Goal: Task Accomplishment & Management: Use online tool/utility

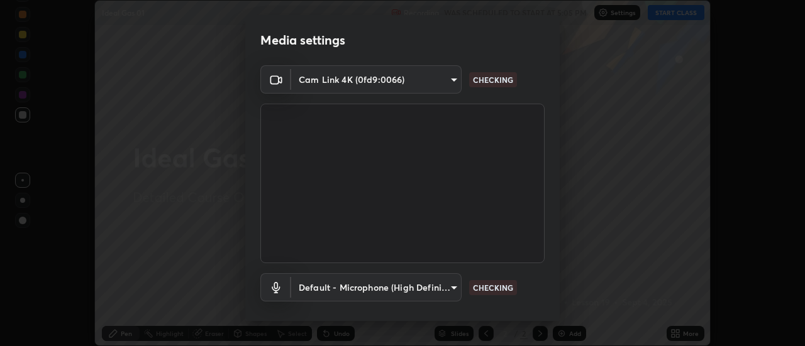
scroll to position [66, 0]
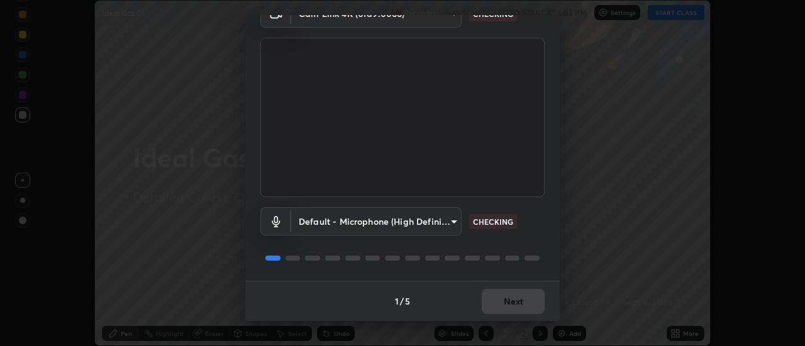
click at [517, 297] on div "1 / 5 Next" at bounding box center [402, 301] width 314 height 40
click at [519, 299] on button "Next" at bounding box center [513, 301] width 63 height 25
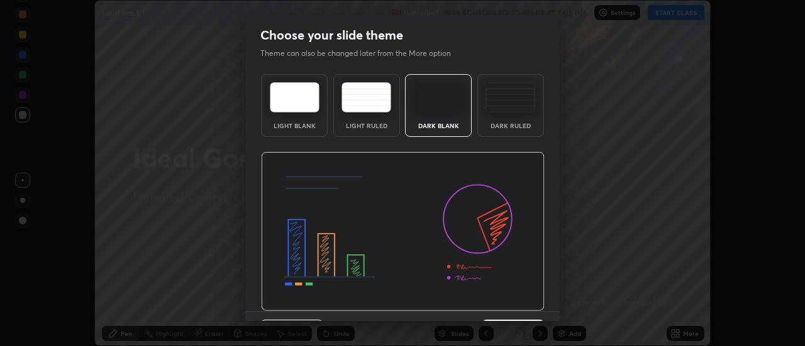
scroll to position [31, 0]
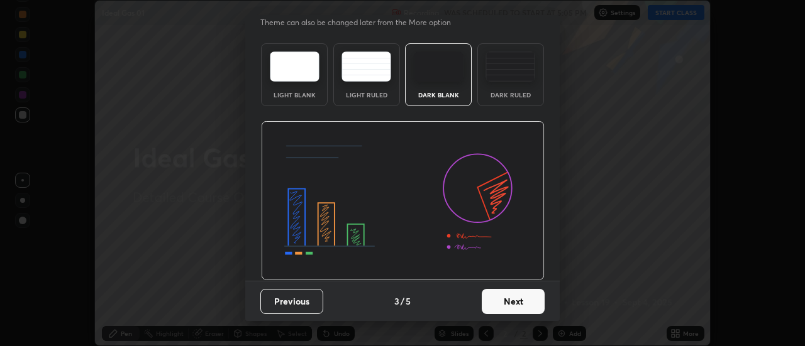
click at [518, 299] on button "Next" at bounding box center [513, 301] width 63 height 25
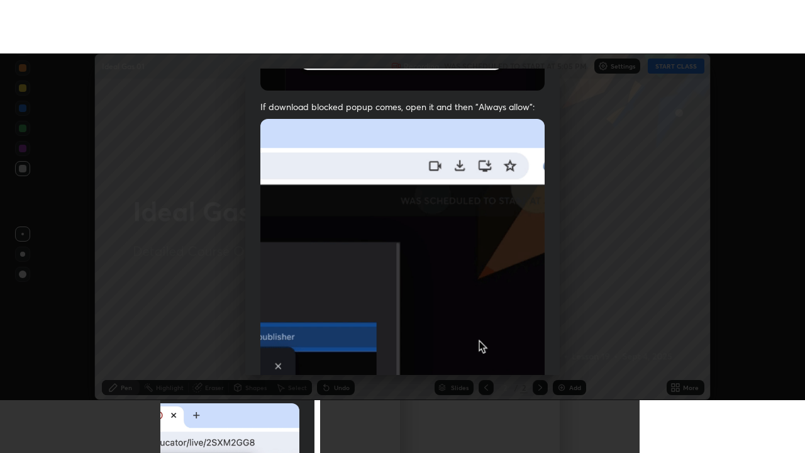
scroll to position [322, 0]
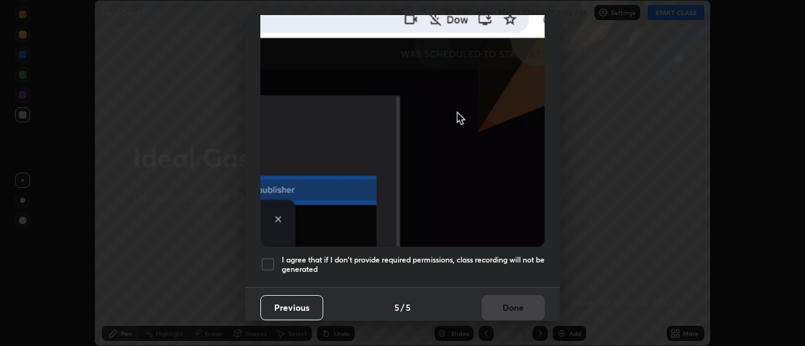
click at [272, 261] on div at bounding box center [267, 264] width 15 height 15
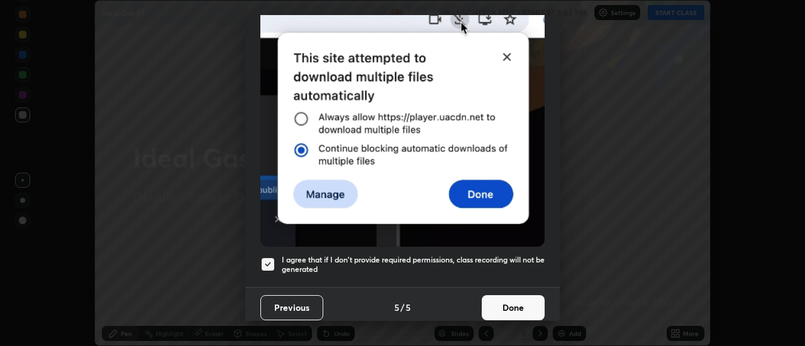
click at [508, 301] on button "Done" at bounding box center [513, 307] width 63 height 25
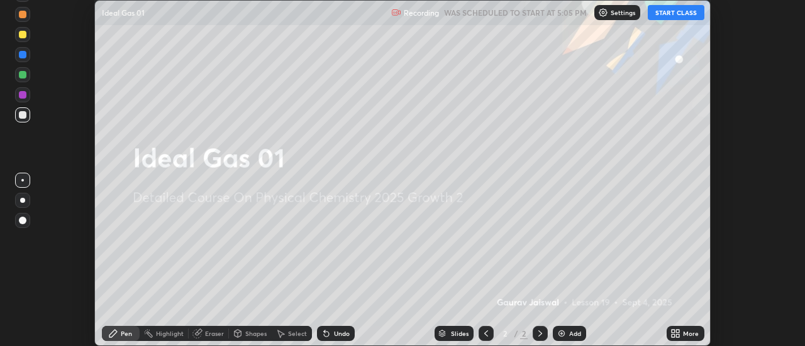
click at [674, 11] on button "START CLASS" at bounding box center [675, 12] width 57 height 15
click at [684, 336] on div "More" at bounding box center [691, 334] width 16 height 6
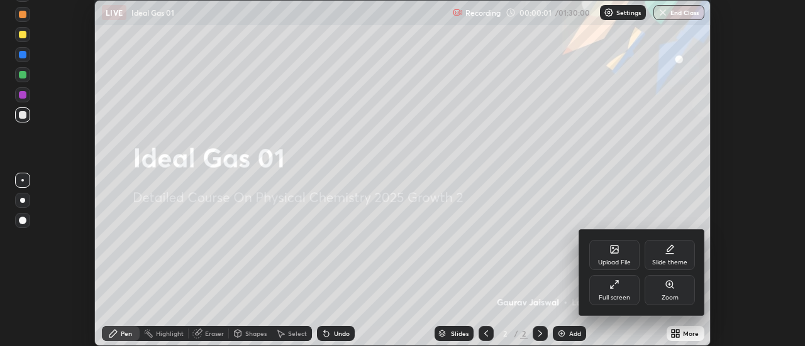
click at [614, 296] on div "Full screen" at bounding box center [613, 298] width 31 height 6
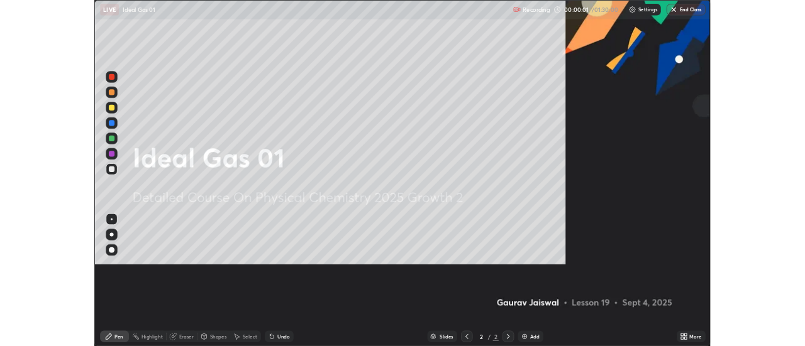
scroll to position [453, 805]
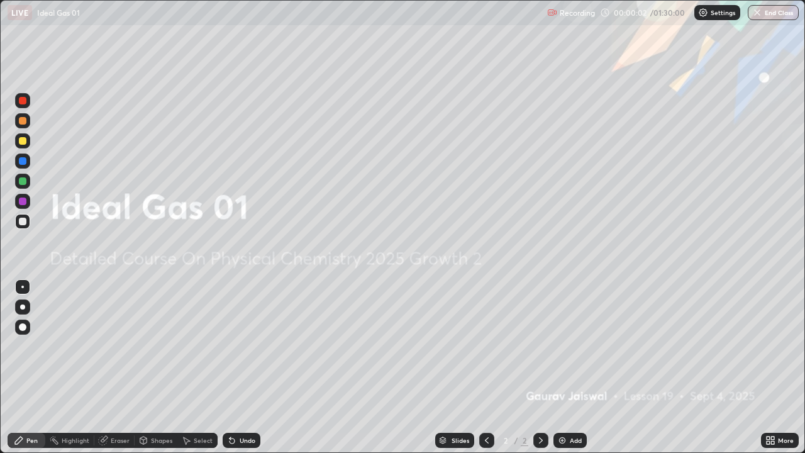
click at [573, 346] on div "Add" at bounding box center [569, 439] width 33 height 15
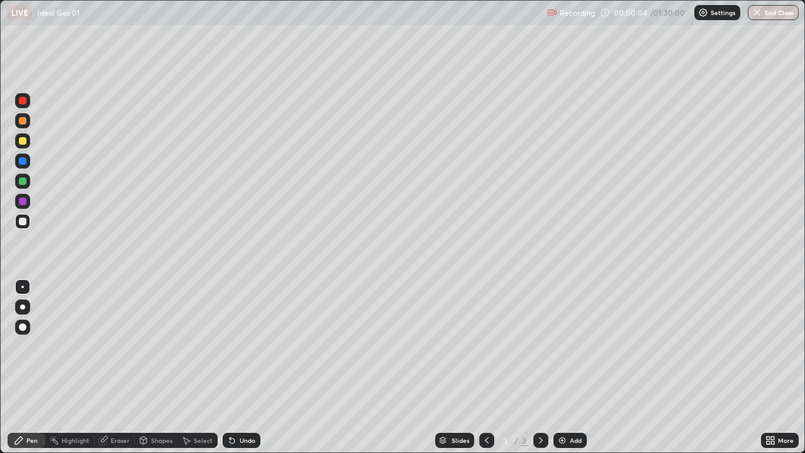
click at [23, 142] on div at bounding box center [23, 141] width 8 height 8
click at [581, 346] on div "Add" at bounding box center [569, 439] width 33 height 15
click at [235, 346] on div "Undo" at bounding box center [242, 439] width 38 height 15
click at [230, 346] on icon at bounding box center [231, 440] width 5 height 5
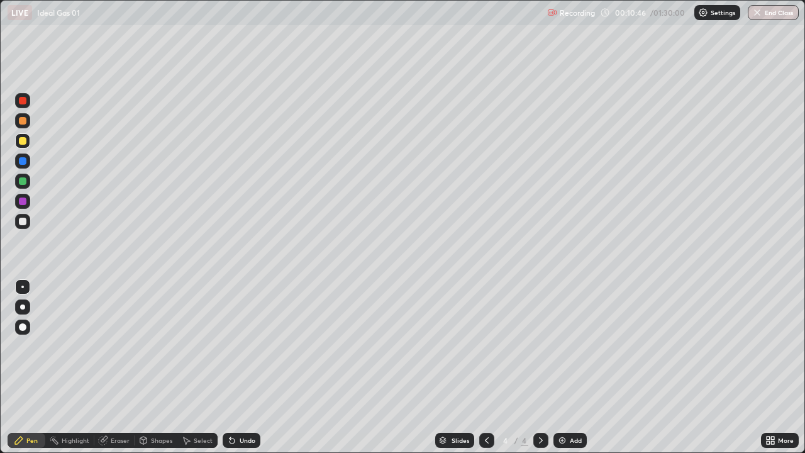
click at [256, 346] on div "Undo" at bounding box center [242, 439] width 38 height 15
click at [255, 346] on div "Undo" at bounding box center [242, 439] width 38 height 15
click at [253, 346] on div "Undo" at bounding box center [242, 439] width 38 height 15
click at [250, 346] on div "Undo" at bounding box center [242, 439] width 38 height 15
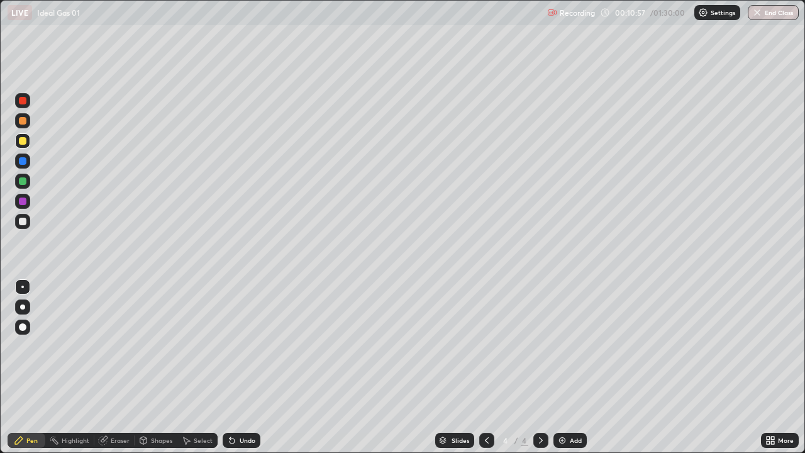
click at [234, 346] on icon at bounding box center [232, 440] width 10 height 10
click at [236, 346] on div "Undo" at bounding box center [242, 439] width 38 height 15
click at [235, 346] on div "Undo" at bounding box center [242, 439] width 38 height 15
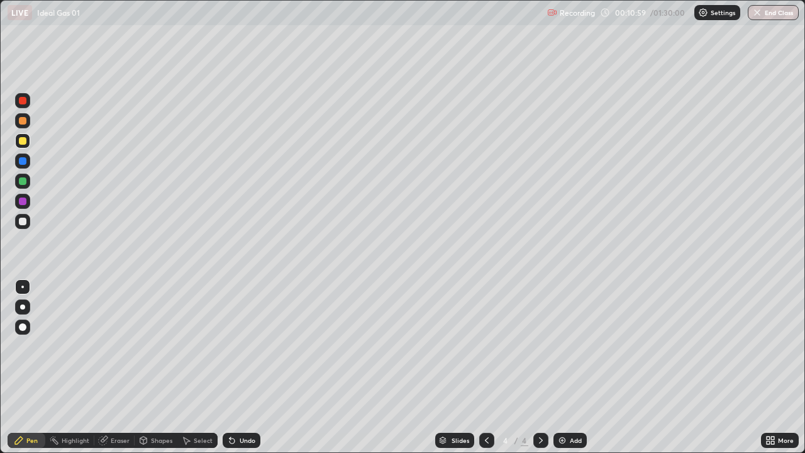
click at [234, 346] on div "Undo" at bounding box center [242, 439] width 38 height 15
click at [566, 346] on div "Add" at bounding box center [569, 439] width 33 height 15
click at [560, 346] on img at bounding box center [562, 440] width 10 height 10
click at [581, 346] on div "Add" at bounding box center [569, 439] width 33 height 15
click at [23, 223] on div at bounding box center [23, 221] width 8 height 8
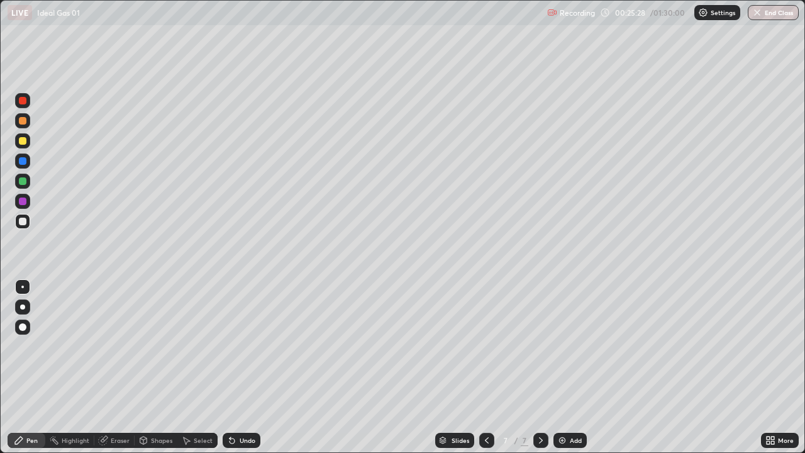
click at [126, 346] on div "Eraser" at bounding box center [120, 440] width 19 height 6
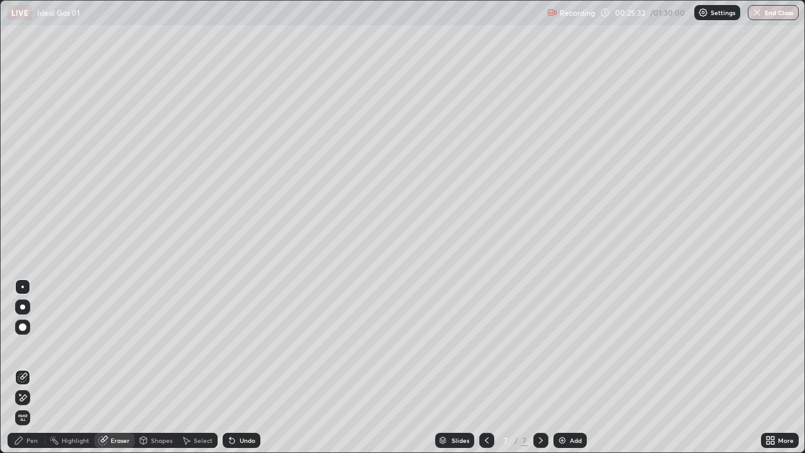
click at [38, 346] on div "Pen" at bounding box center [27, 439] width 38 height 15
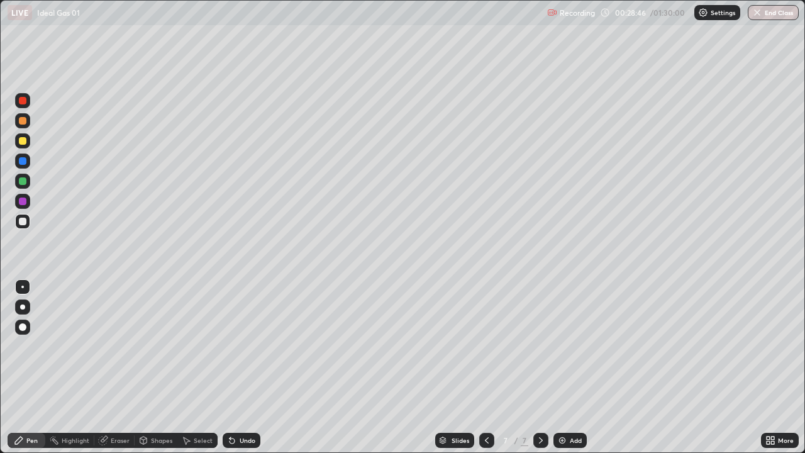
click at [566, 346] on div "Add" at bounding box center [569, 439] width 33 height 15
click at [28, 145] on div at bounding box center [22, 140] width 15 height 15
click at [483, 346] on div at bounding box center [486, 439] width 15 height 15
click at [485, 346] on icon at bounding box center [487, 440] width 10 height 10
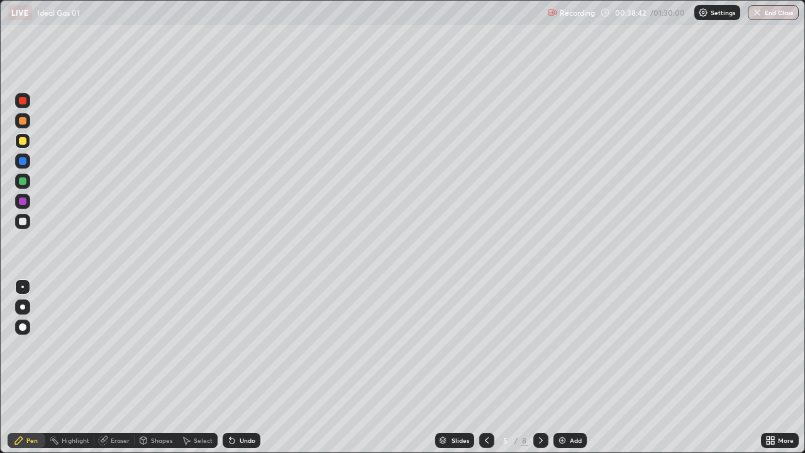
click at [485, 346] on icon at bounding box center [487, 440] width 10 height 10
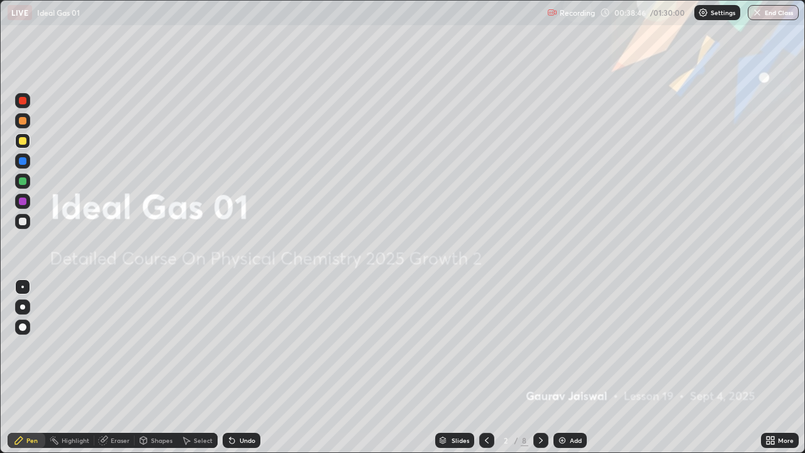
click at [539, 346] on icon at bounding box center [541, 440] width 10 height 10
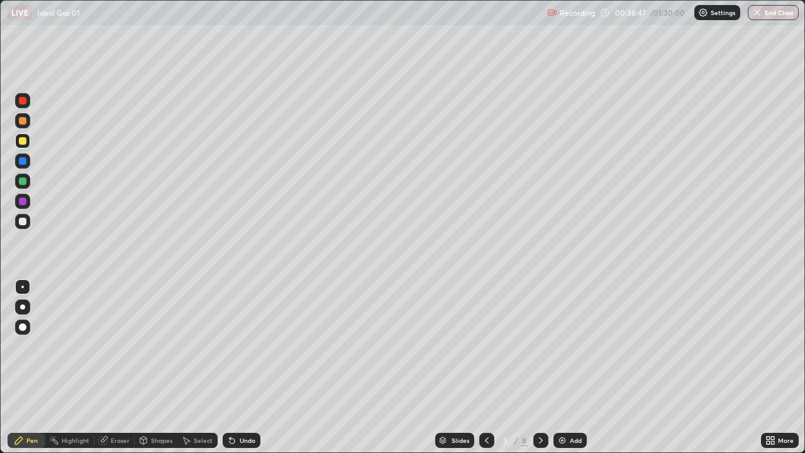
click at [537, 346] on icon at bounding box center [541, 440] width 10 height 10
click at [539, 346] on icon at bounding box center [541, 440] width 10 height 10
click at [536, 346] on icon at bounding box center [541, 440] width 10 height 10
click at [536, 346] on div at bounding box center [540, 439] width 15 height 15
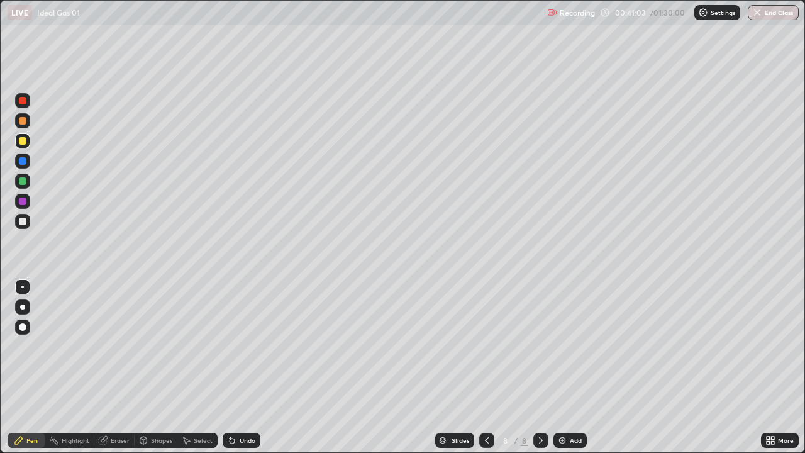
click at [563, 346] on img at bounding box center [562, 440] width 10 height 10
click at [22, 163] on div at bounding box center [23, 161] width 8 height 8
click at [236, 346] on div "Undo" at bounding box center [242, 439] width 38 height 15
click at [237, 346] on div "Undo" at bounding box center [242, 439] width 38 height 15
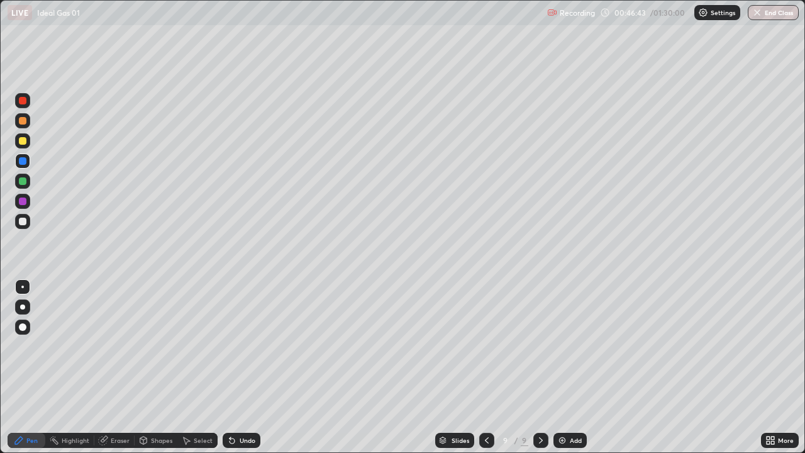
click at [239, 346] on div "Undo" at bounding box center [247, 440] width 16 height 6
click at [23, 226] on div at bounding box center [22, 221] width 15 height 15
click at [487, 346] on icon at bounding box center [487, 440] width 10 height 10
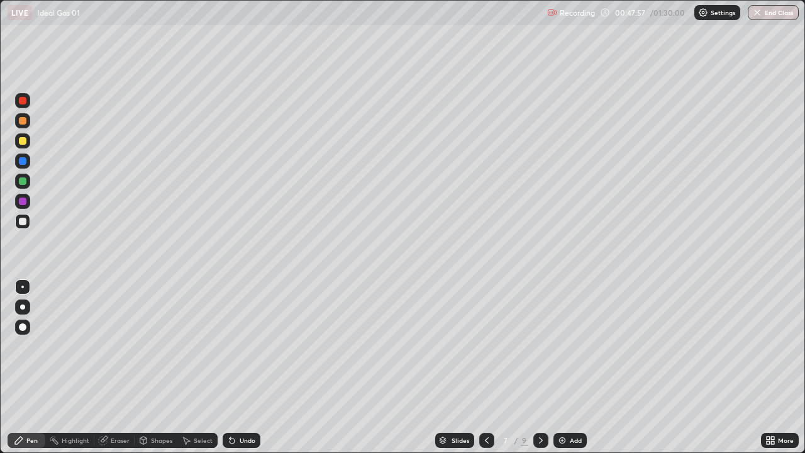
click at [483, 346] on icon at bounding box center [487, 440] width 10 height 10
click at [484, 346] on icon at bounding box center [487, 440] width 10 height 10
click at [534, 346] on div at bounding box center [540, 439] width 15 height 15
click at [539, 346] on icon at bounding box center [541, 440] width 10 height 10
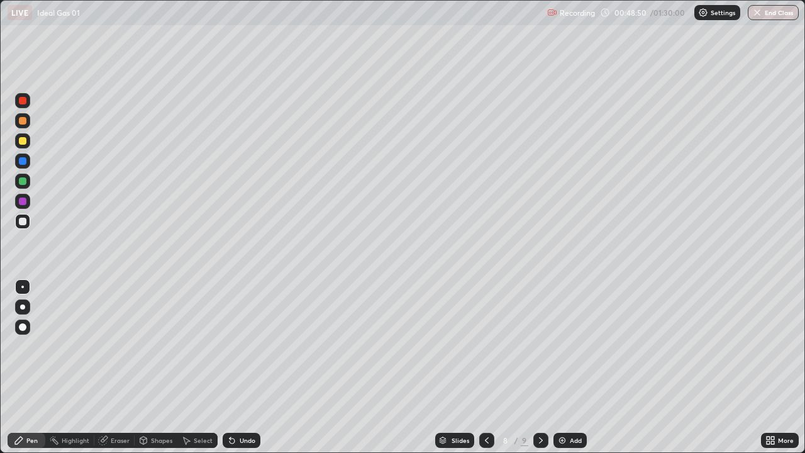
click at [540, 346] on icon at bounding box center [541, 440] width 10 height 10
click at [580, 346] on div "Add" at bounding box center [569, 439] width 33 height 15
click at [248, 346] on div "Undo" at bounding box center [242, 439] width 38 height 15
click at [247, 346] on div "Undo" at bounding box center [242, 439] width 38 height 15
click at [248, 346] on div "Undo" at bounding box center [242, 439] width 38 height 15
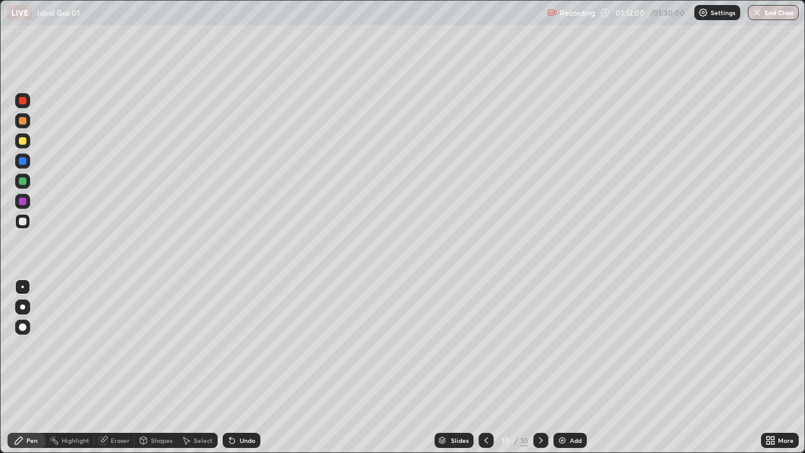
click at [246, 346] on div "Undo" at bounding box center [242, 439] width 38 height 15
click at [248, 346] on div "Undo" at bounding box center [247, 440] width 16 height 6
click at [246, 346] on div "Undo" at bounding box center [247, 440] width 16 height 6
click at [244, 346] on div "Undo" at bounding box center [247, 440] width 16 height 6
click at [20, 141] on div at bounding box center [23, 141] width 8 height 8
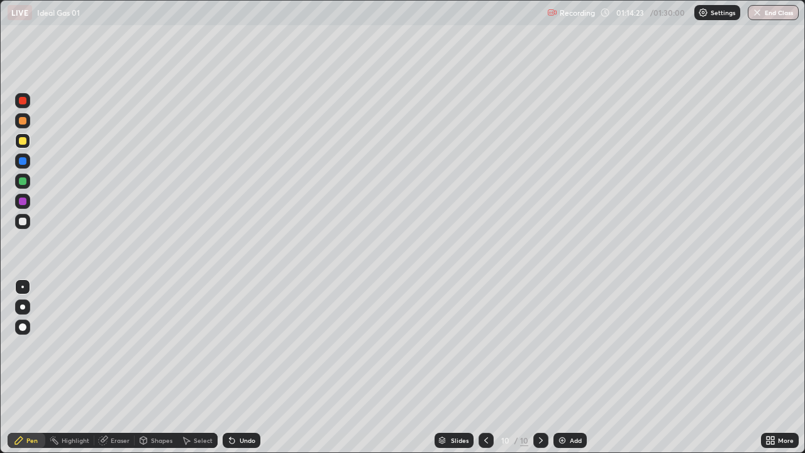
click at [567, 346] on div "Add" at bounding box center [569, 439] width 33 height 15
click at [235, 346] on icon at bounding box center [232, 440] width 10 height 10
click at [234, 346] on icon at bounding box center [232, 440] width 10 height 10
click at [245, 346] on div "Undo" at bounding box center [247, 440] width 16 height 6
click at [248, 346] on div "Undo" at bounding box center [247, 440] width 16 height 6
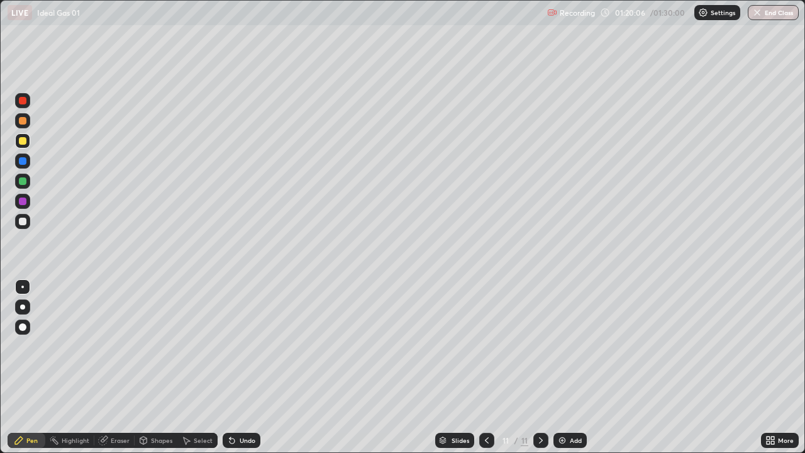
click at [572, 346] on div "Add" at bounding box center [576, 440] width 12 height 6
click at [491, 346] on div at bounding box center [486, 439] width 15 height 15
click at [485, 346] on icon at bounding box center [487, 440] width 10 height 10
click at [544, 346] on div at bounding box center [540, 439] width 15 height 15
click at [541, 346] on icon at bounding box center [541, 440] width 10 height 10
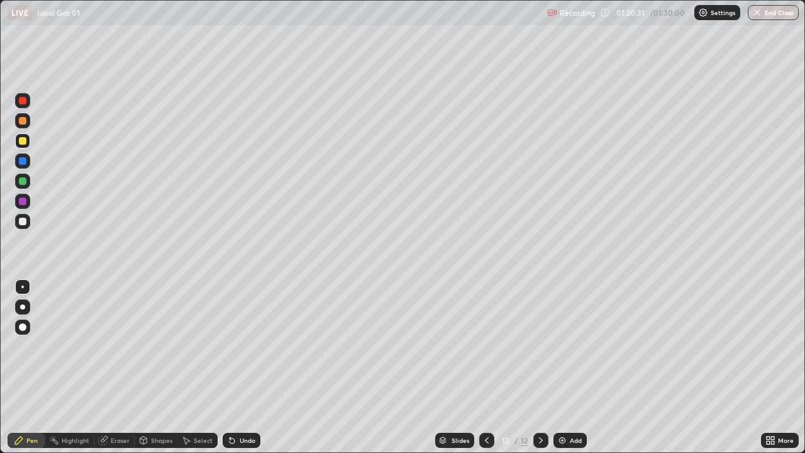
click at [568, 346] on div "Add" at bounding box center [569, 439] width 33 height 15
click at [238, 346] on div "Undo" at bounding box center [242, 439] width 38 height 15
click at [241, 346] on div "Undo" at bounding box center [247, 440] width 16 height 6
click at [242, 346] on div "Undo" at bounding box center [247, 440] width 16 height 6
click at [23, 222] on div at bounding box center [23, 221] width 8 height 8
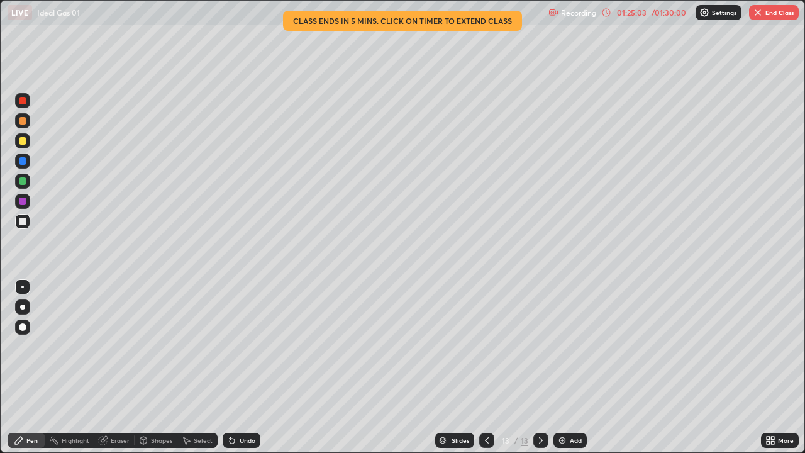
click at [628, 15] on div "01:25:03" at bounding box center [631, 13] width 35 height 8
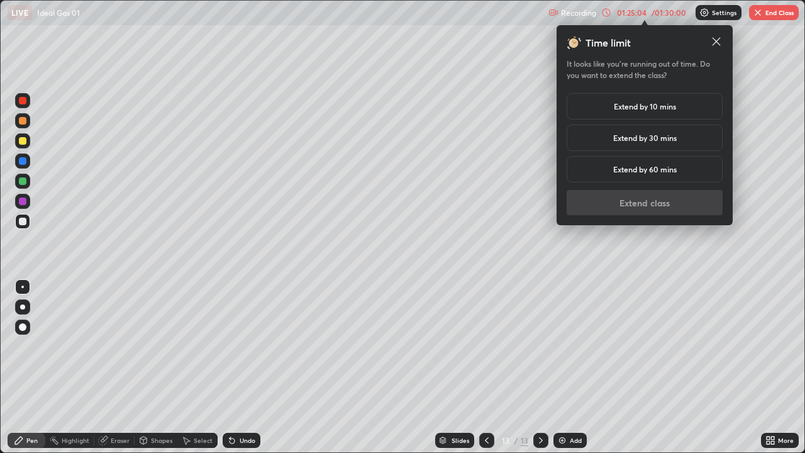
click at [597, 110] on div "Extend by 10 mins" at bounding box center [644, 106] width 156 height 26
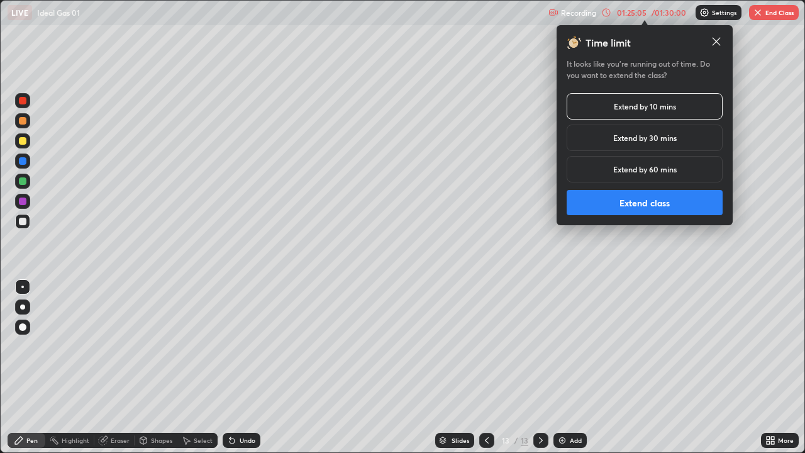
click at [597, 204] on button "Extend class" at bounding box center [644, 202] width 156 height 25
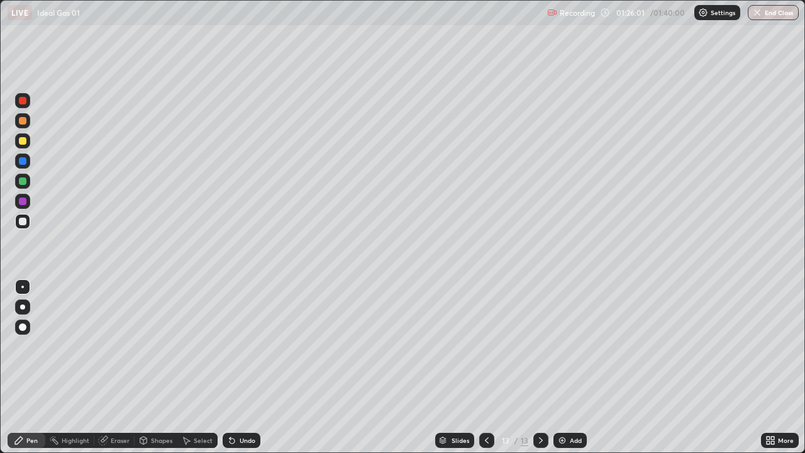
click at [483, 346] on icon at bounding box center [487, 440] width 10 height 10
click at [485, 346] on icon at bounding box center [487, 440] width 10 height 10
click at [537, 346] on icon at bounding box center [541, 440] width 10 height 10
click at [540, 346] on icon at bounding box center [541, 440] width 4 height 6
click at [537, 346] on icon at bounding box center [541, 440] width 10 height 10
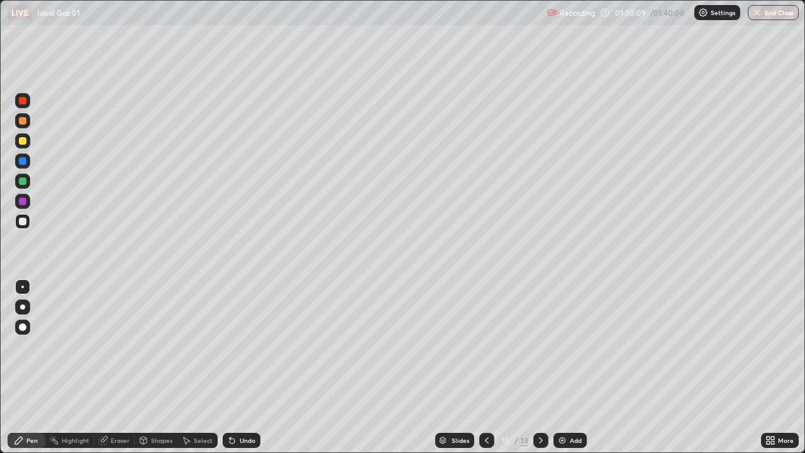
click at [767, 11] on button "End Class" at bounding box center [772, 12] width 51 height 15
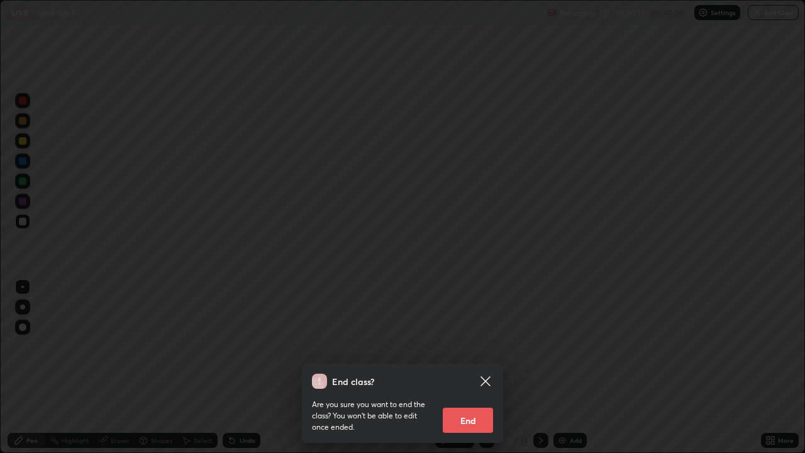
click at [479, 346] on button "End" at bounding box center [468, 419] width 50 height 25
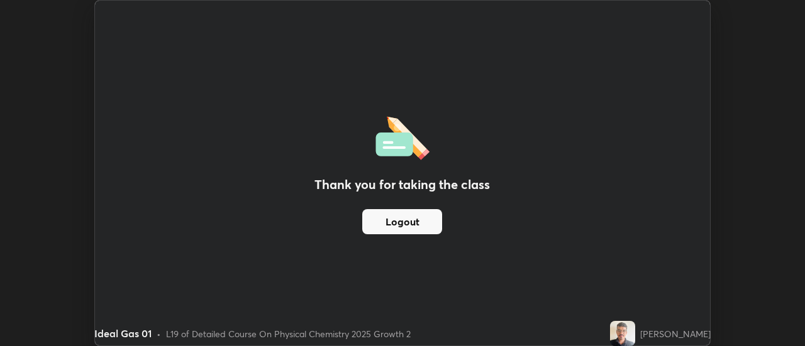
scroll to position [62513, 62055]
